Goal: Check status: Check status

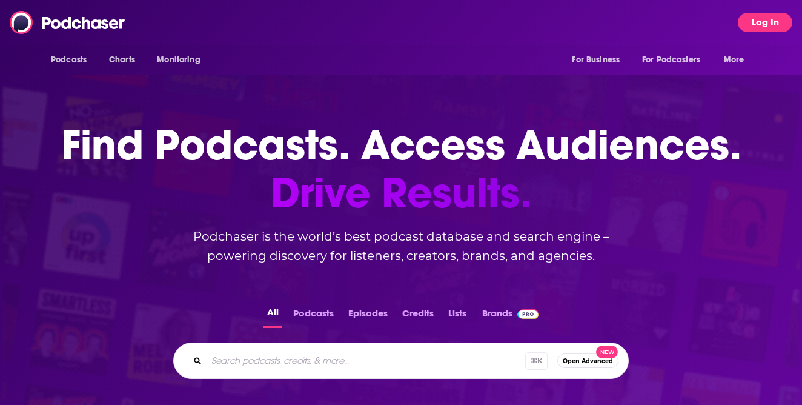
click at [753, 22] on button "Log In" at bounding box center [765, 22] width 55 height 19
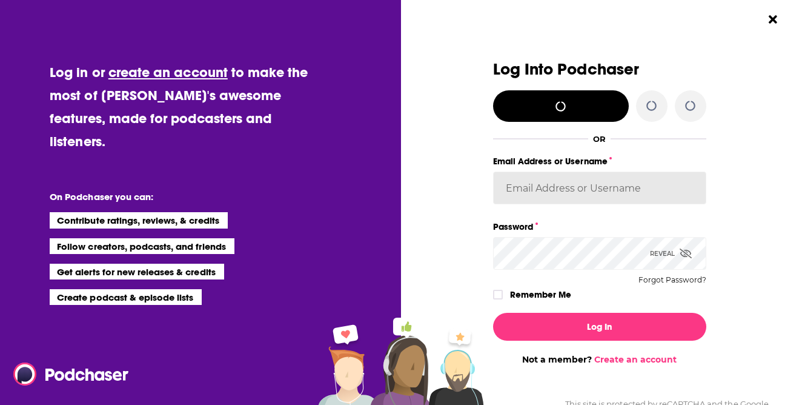
type input "cozyearthaudio"
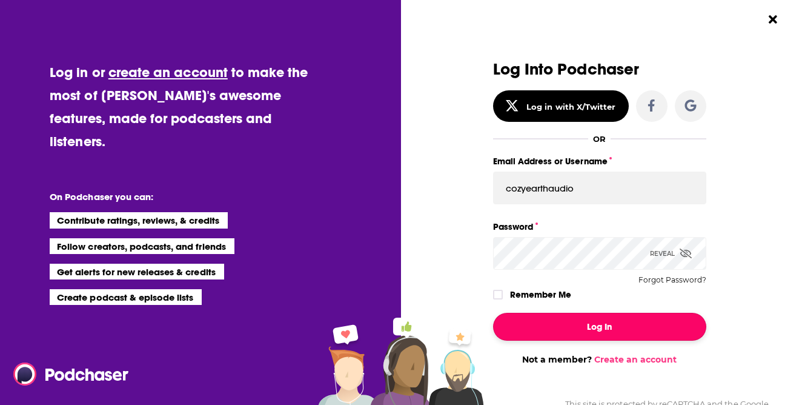
click at [588, 335] on button "Log In" at bounding box center [599, 327] width 213 height 28
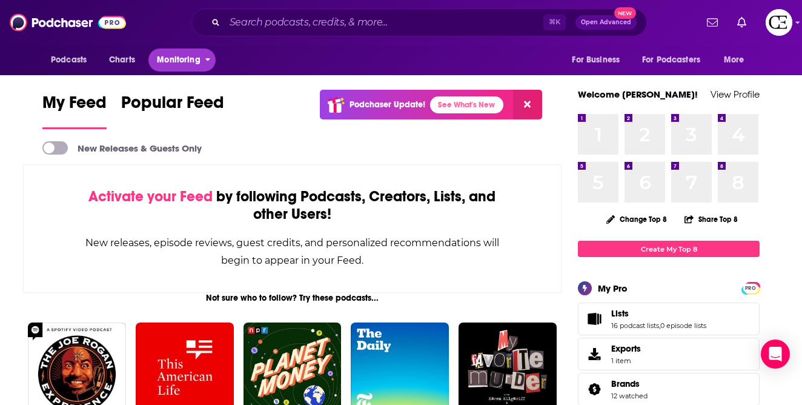
click at [176, 55] on span "Monitoring" at bounding box center [178, 59] width 43 height 17
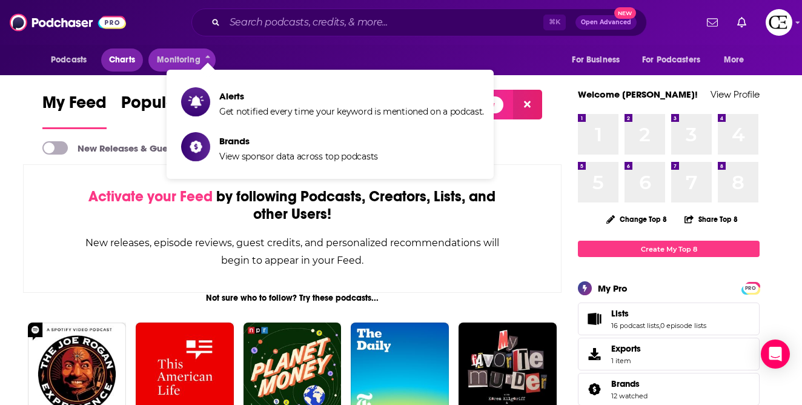
click at [108, 61] on link "Charts" at bounding box center [121, 59] width 41 height 23
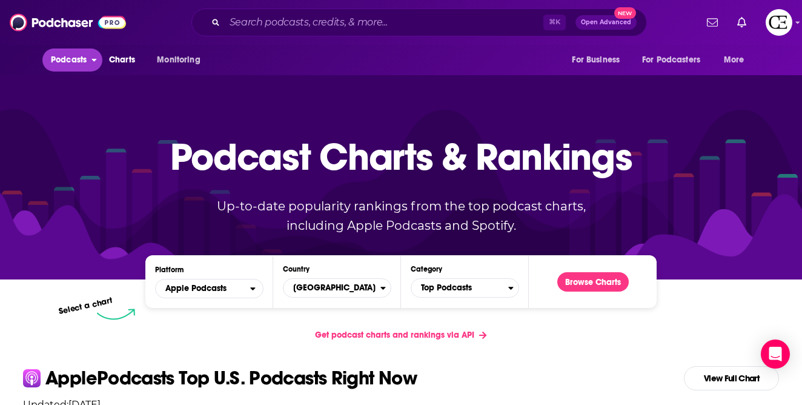
click at [67, 62] on span "Podcasts" at bounding box center [69, 59] width 36 height 17
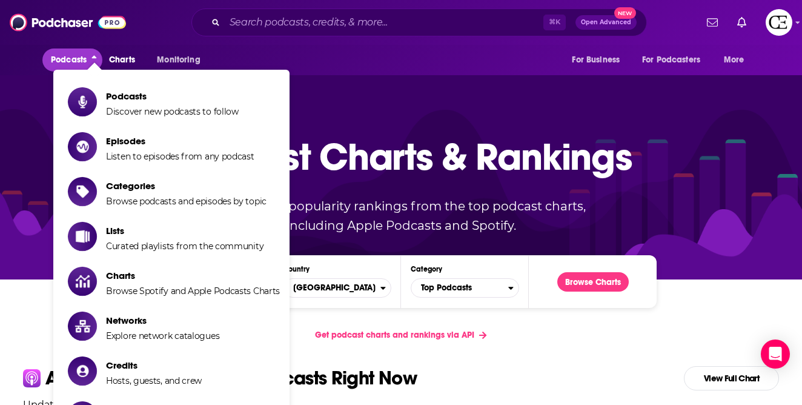
click at [509, 121] on p "Podcast Charts & Rankings" at bounding box center [401, 156] width 462 height 79
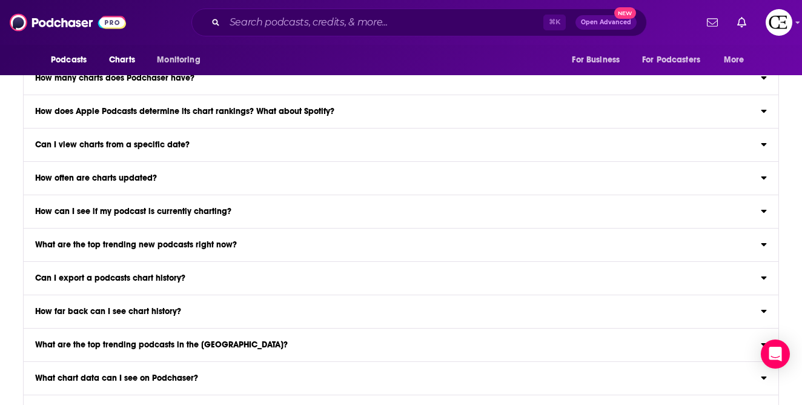
scroll to position [1402, 0]
